Goal: Task Accomplishment & Management: Manage account settings

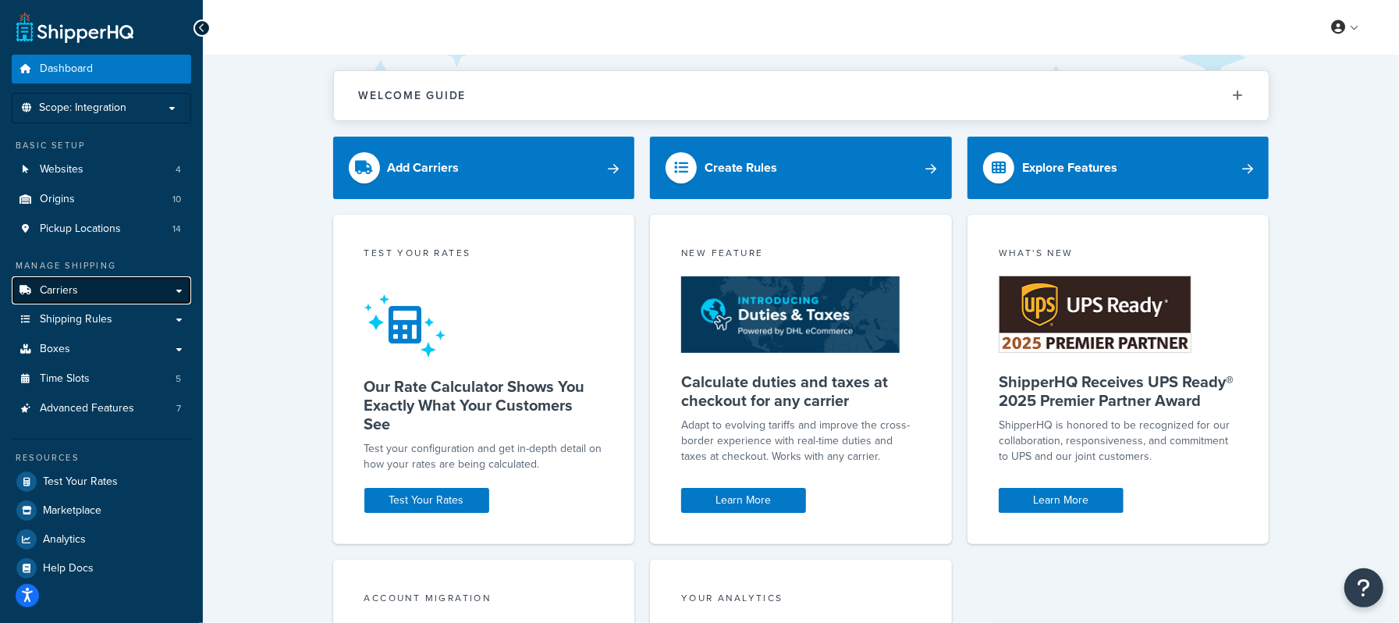
click at [72, 288] on span "Carriers" at bounding box center [59, 290] width 38 height 13
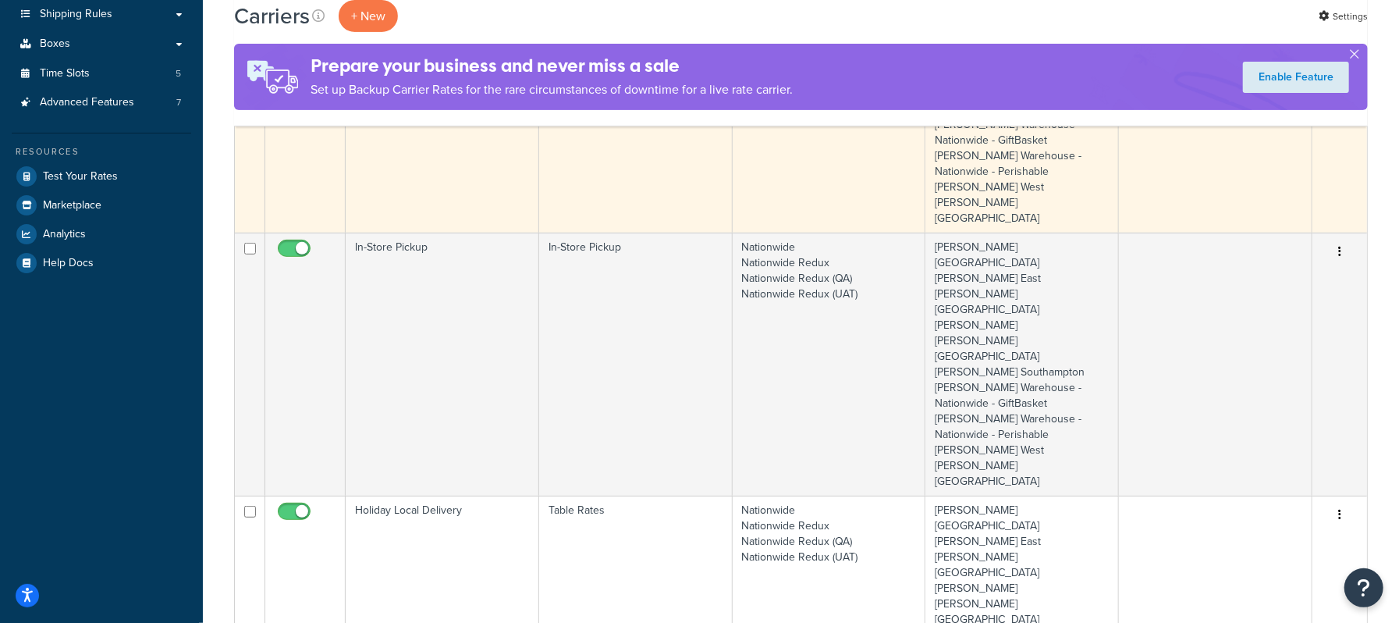
scroll to position [416, 0]
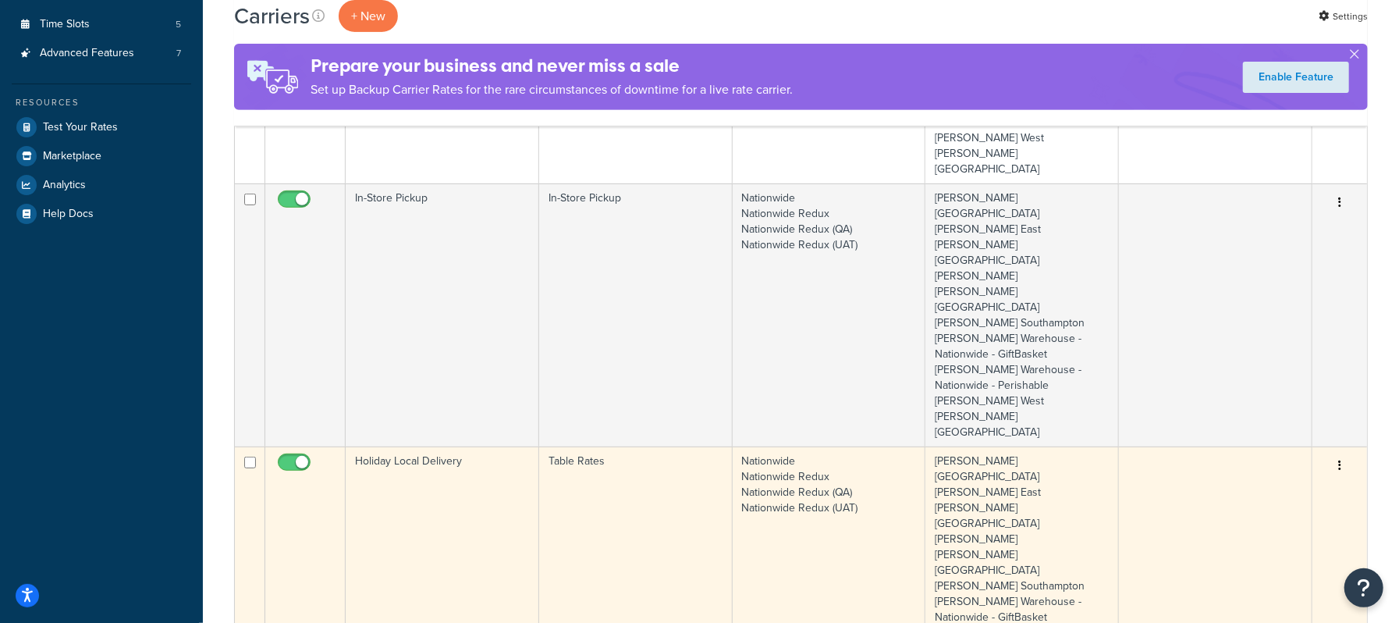
click at [412, 446] on td "Holiday Local Delivery" at bounding box center [443, 577] width 194 height 263
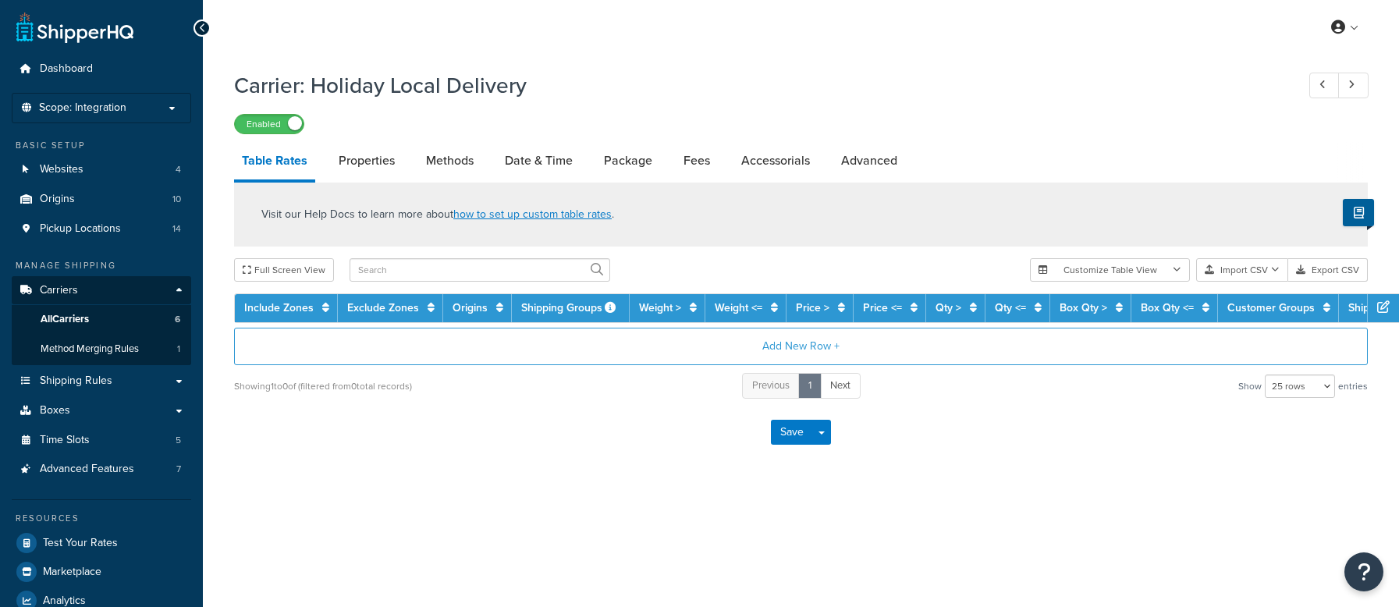
select select "25"
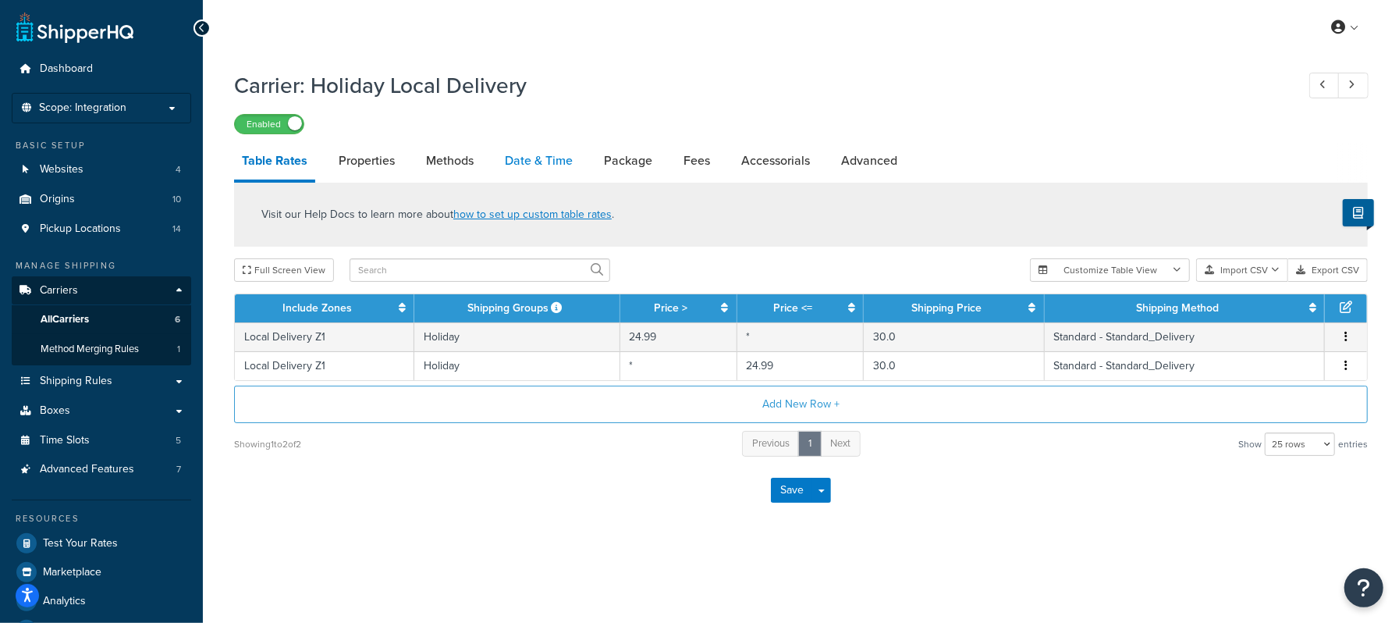
click at [526, 154] on link "Date & Time" at bounding box center [539, 160] width 84 height 37
select select "yMd"
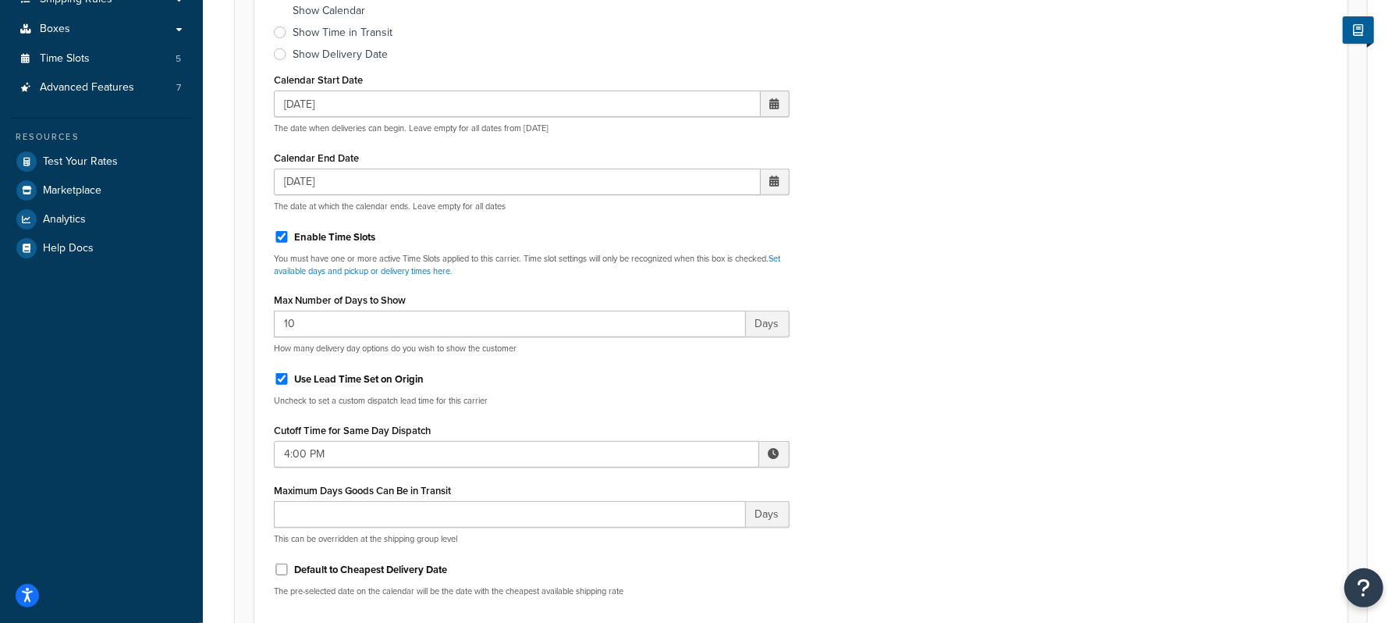
scroll to position [416, 0]
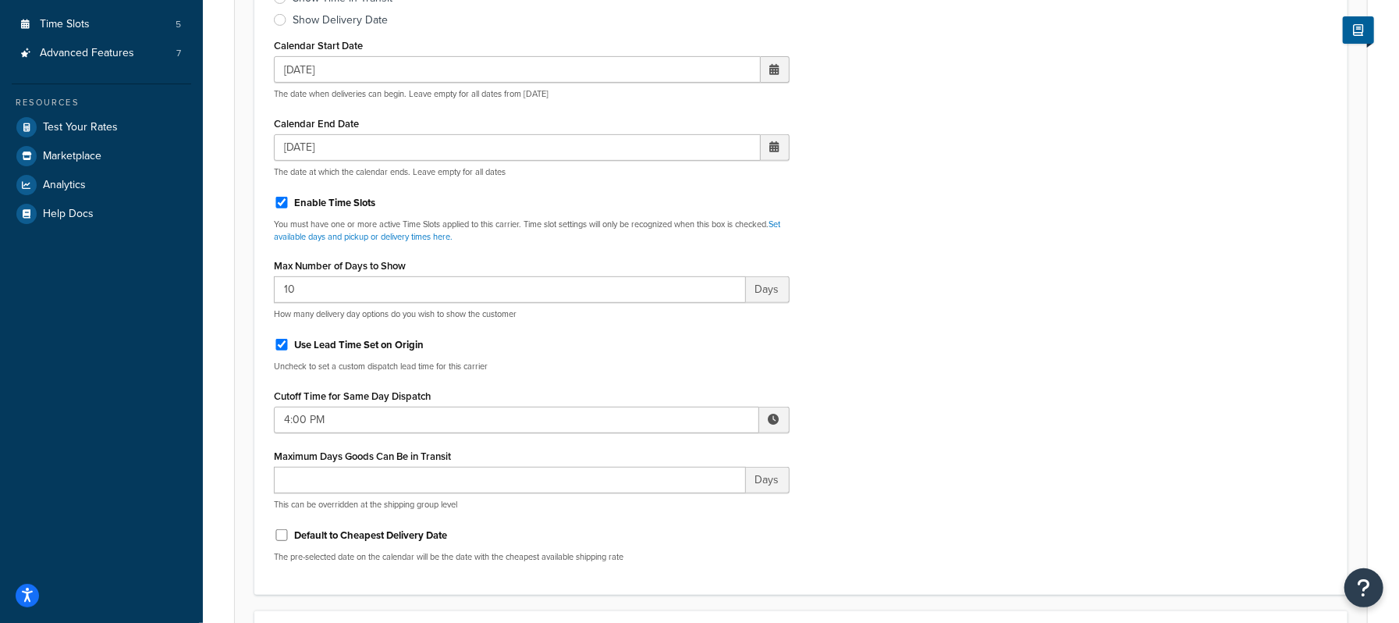
click at [773, 66] on span at bounding box center [774, 69] width 9 height 11
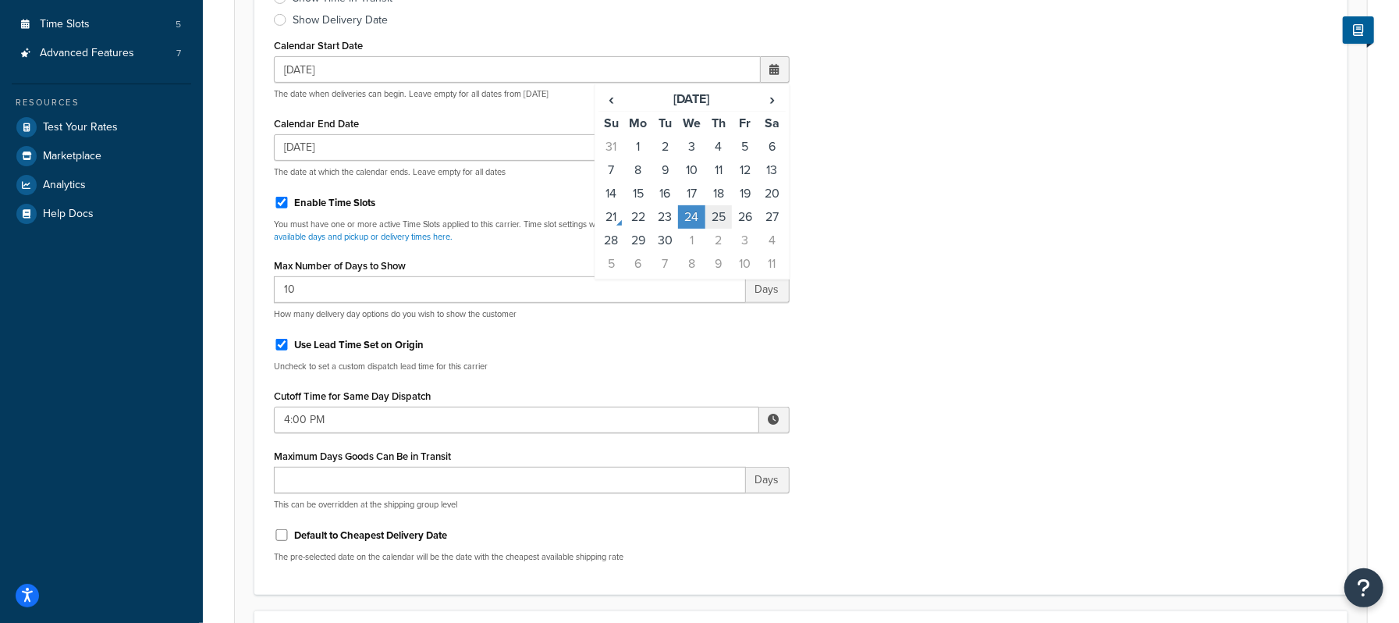
click at [719, 215] on td "25" at bounding box center [718, 216] width 27 height 23
type input "[DATE]"
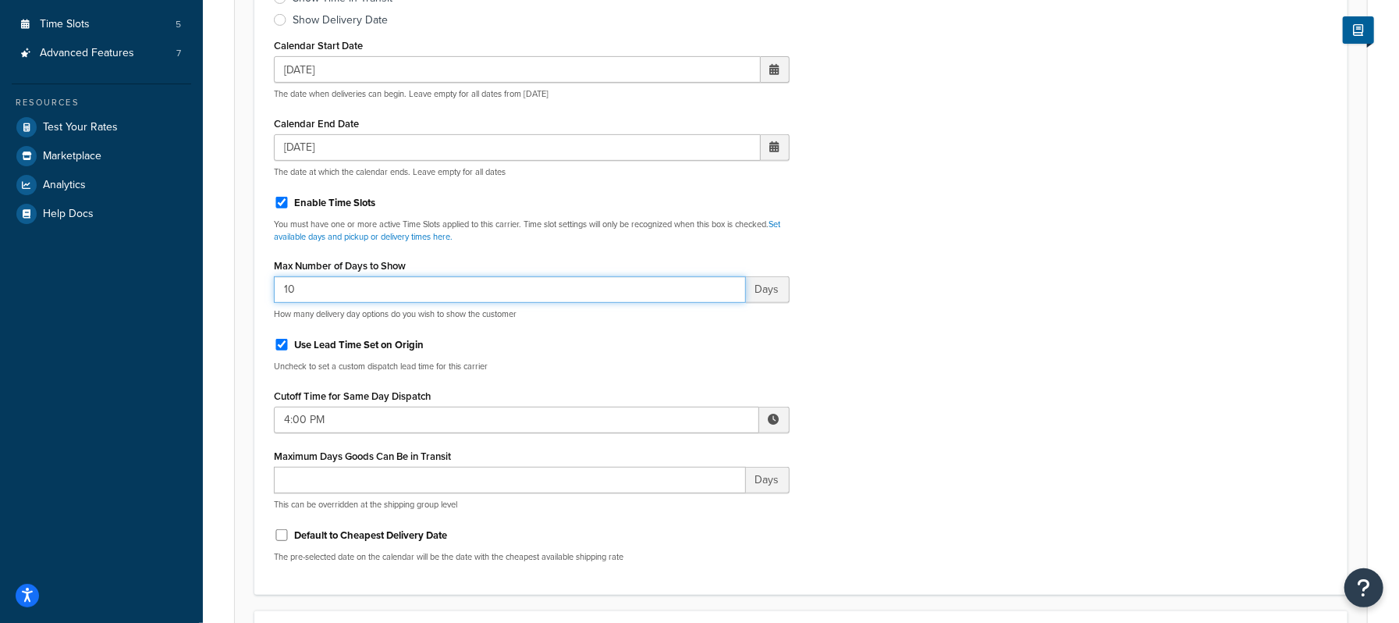
click at [400, 288] on input "10" at bounding box center [510, 289] width 472 height 27
type input "1"
type input "9"
click at [1028, 243] on div "Include Delivery Date Information: No, just show shipping rates Show Calendar S…" at bounding box center [801, 246] width 1078 height 656
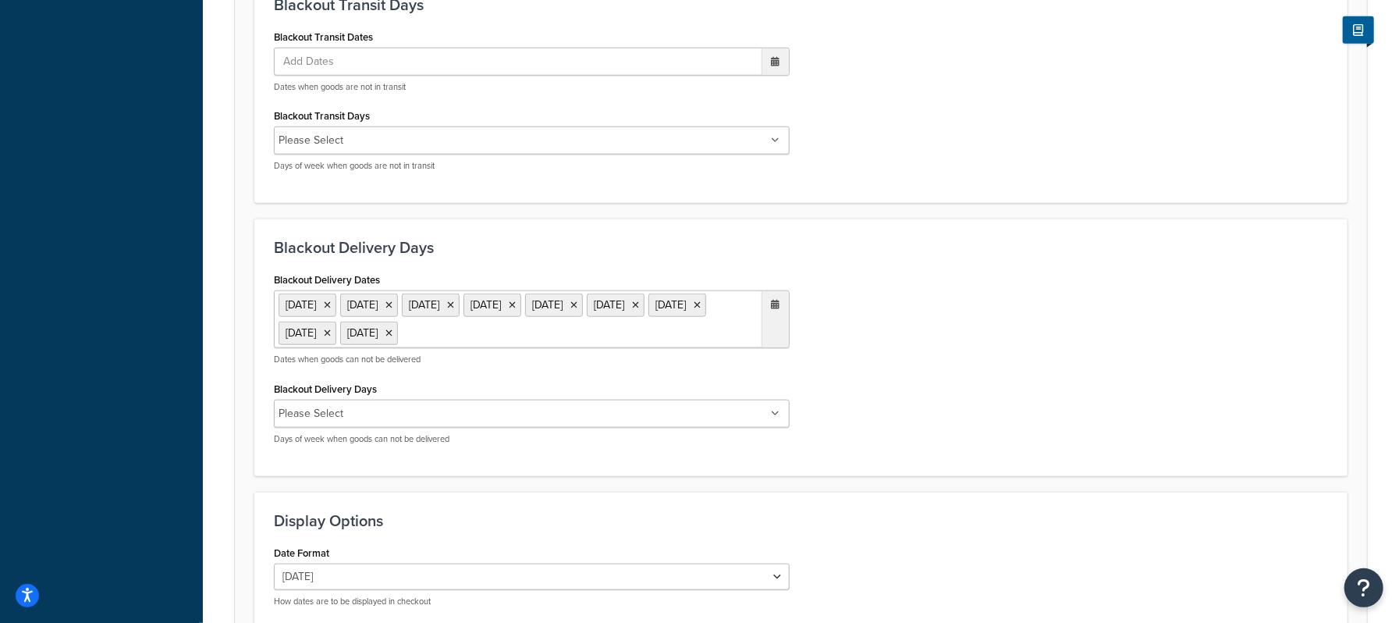
scroll to position [1212, 0]
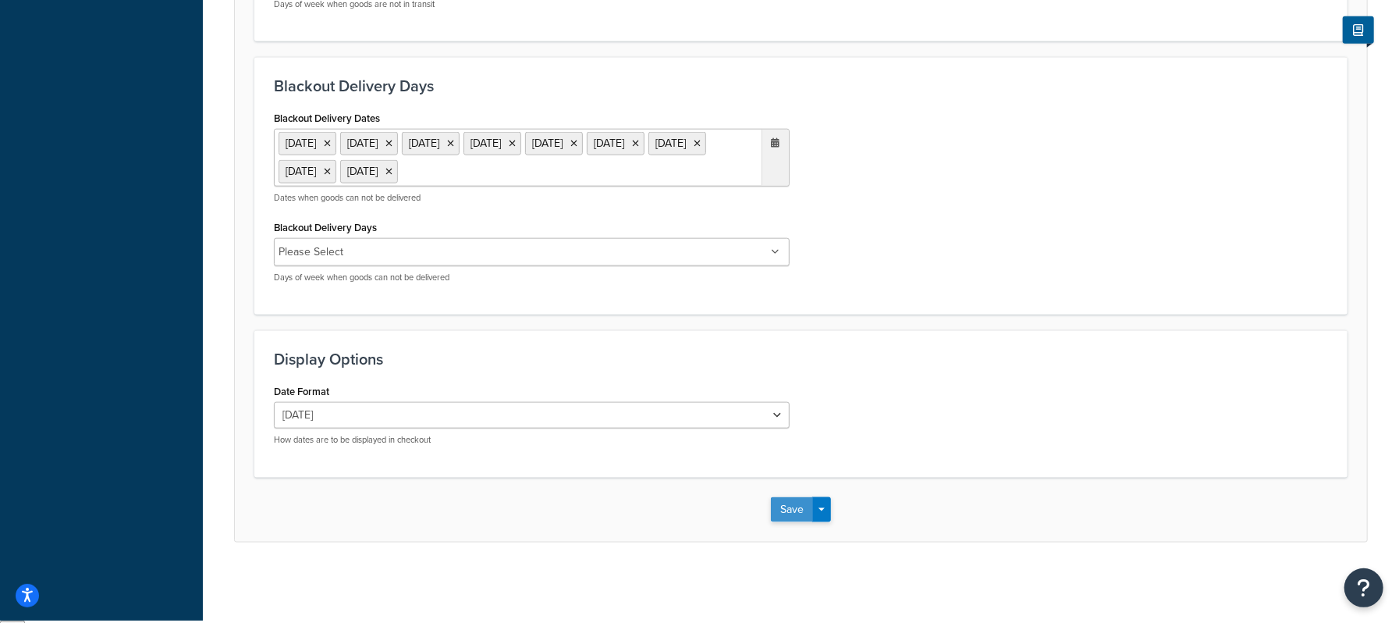
click at [796, 516] on button "Save" at bounding box center [792, 509] width 42 height 25
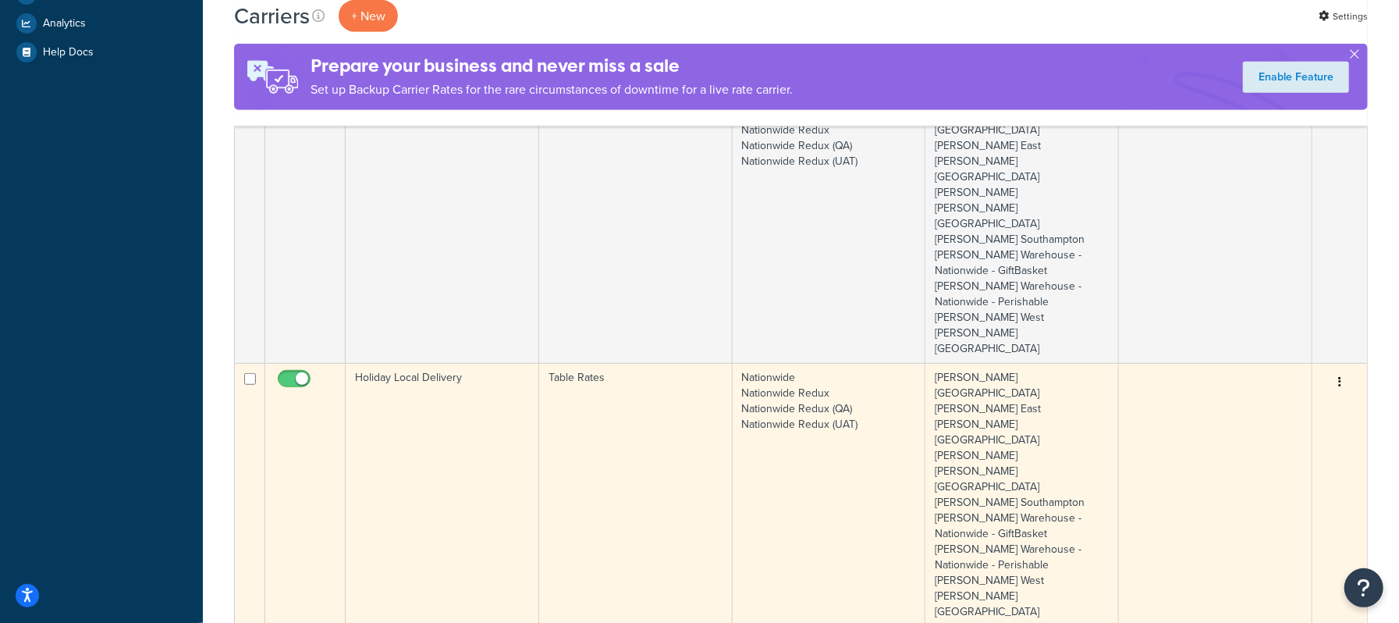
scroll to position [624, 0]
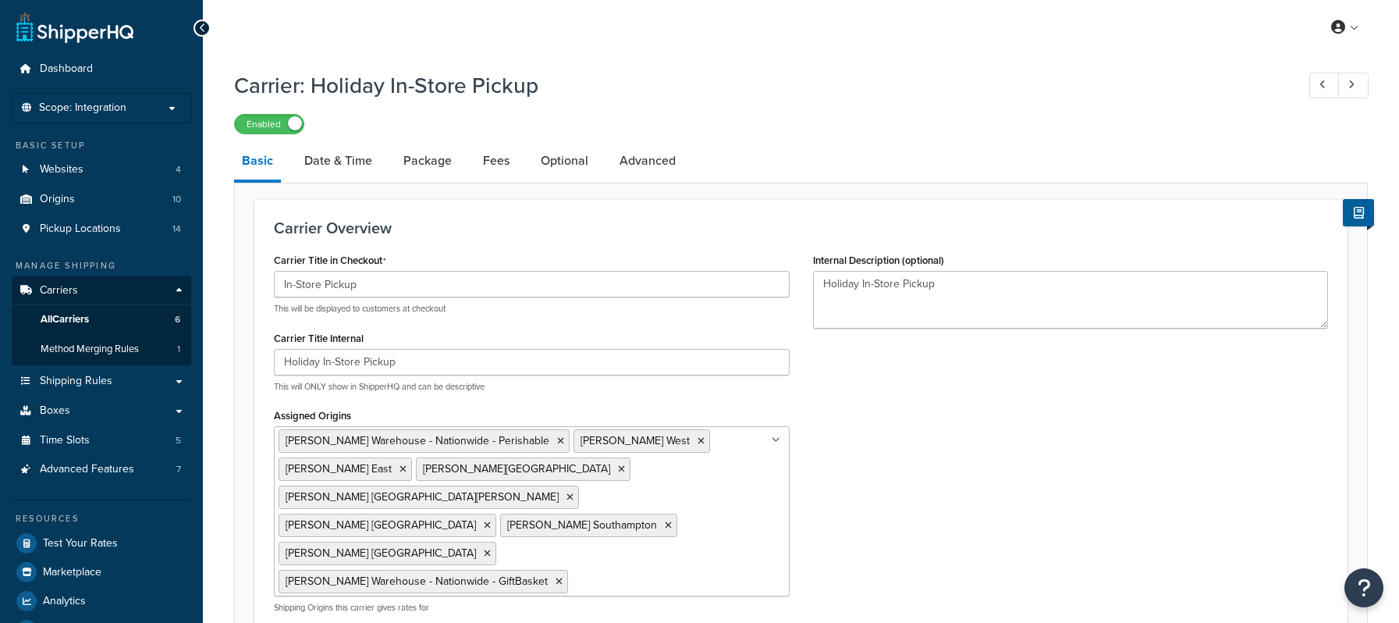
select select "pickup"
click at [357, 151] on link "Date & Time" at bounding box center [339, 160] width 84 height 37
select select "calendar"
select select "yMd"
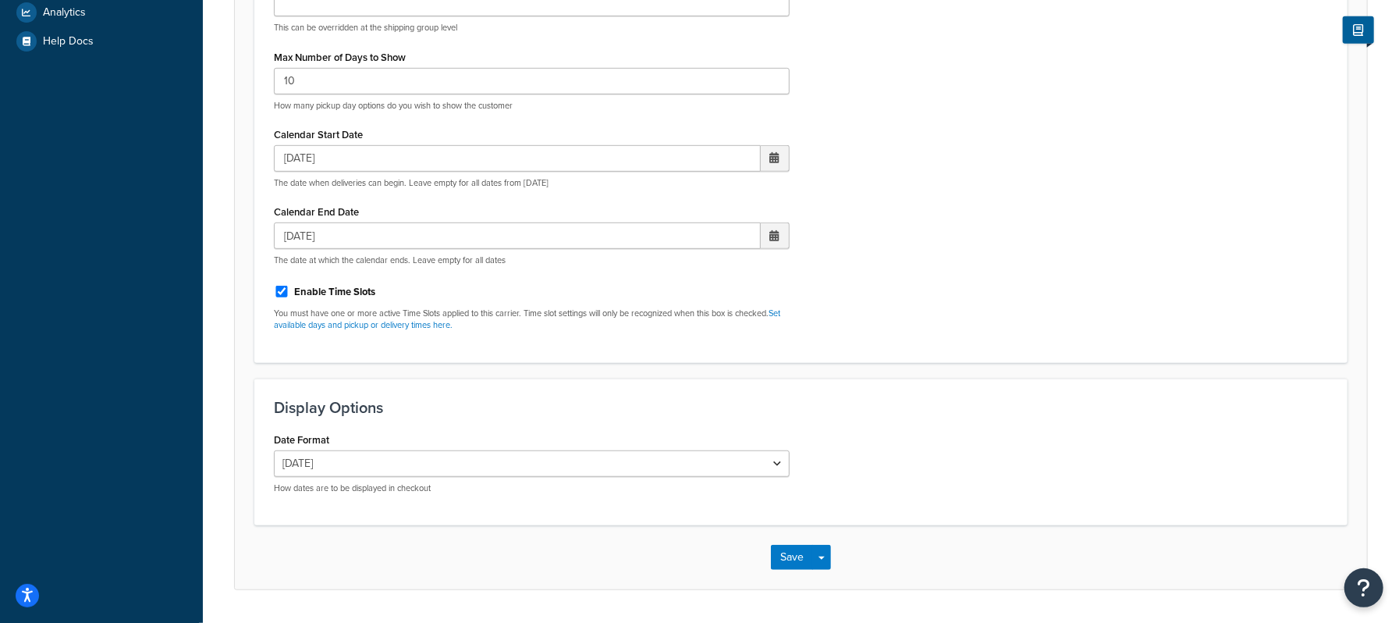
scroll to position [624, 0]
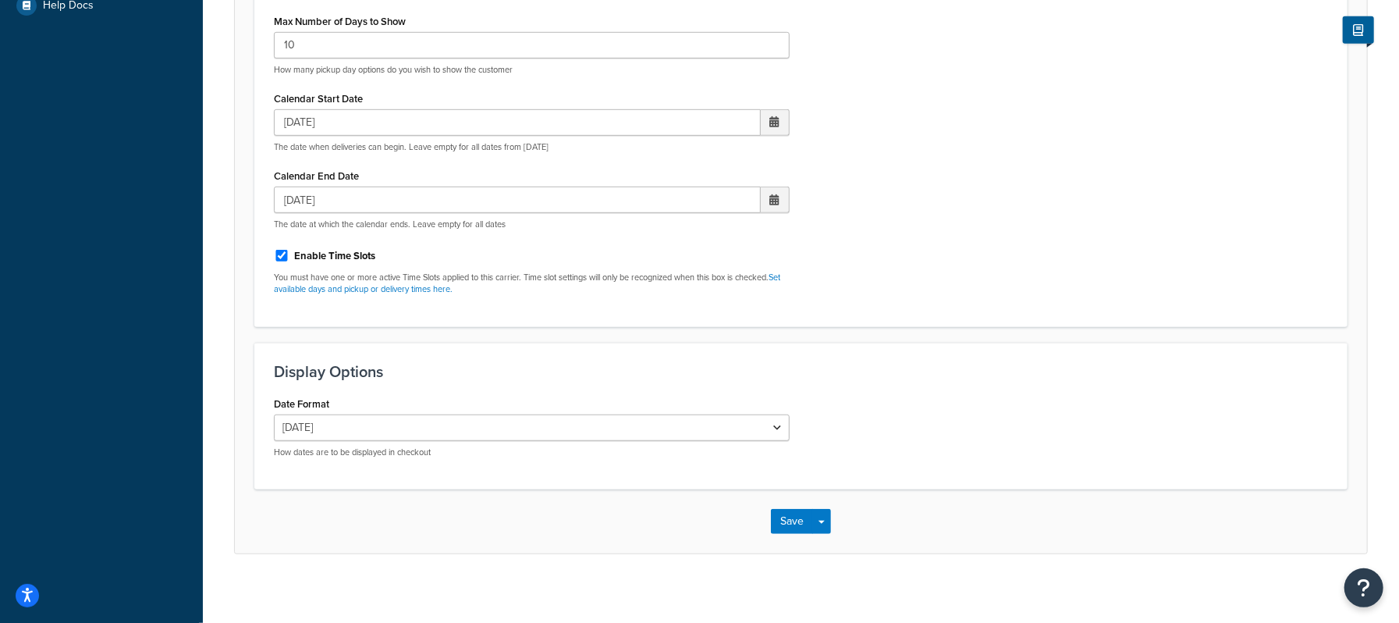
click at [773, 119] on span at bounding box center [774, 121] width 9 height 11
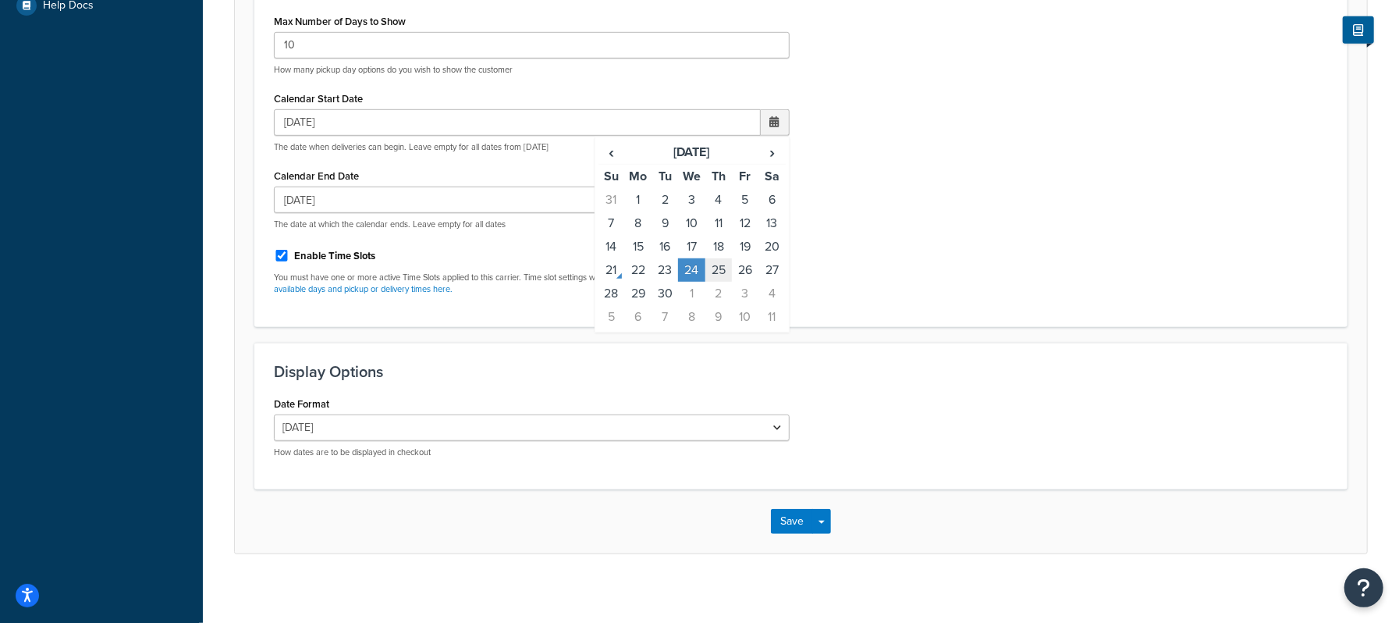
click at [716, 269] on td "25" at bounding box center [718, 269] width 27 height 23
type input "[DATE]"
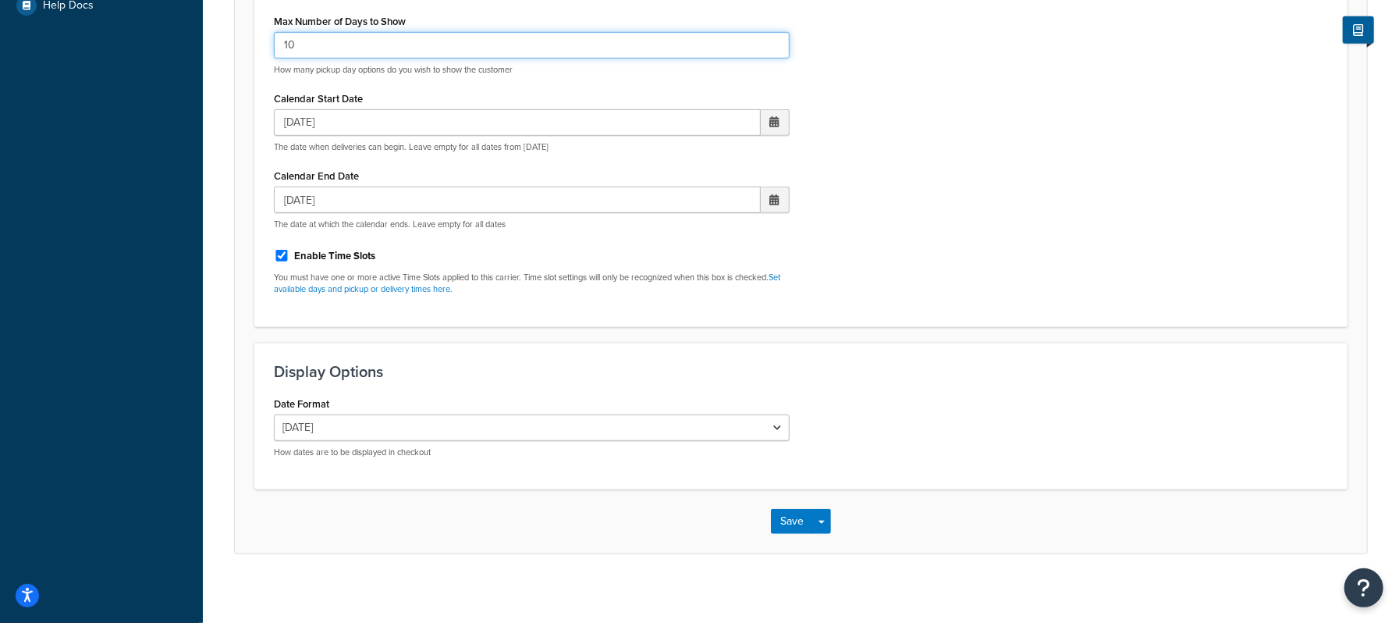
click at [394, 51] on input "10" at bounding box center [532, 45] width 516 height 27
type input "1"
type input "9"
click at [804, 523] on button "Save" at bounding box center [792, 521] width 42 height 25
